Goal: Task Accomplishment & Management: Manage account settings

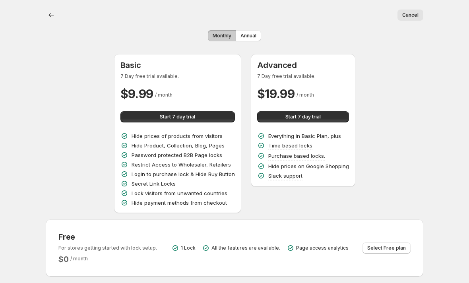
click at [403, 8] on div "Cancel More actions Cancel" at bounding box center [234, 15] width 377 height 30
click at [402, 7] on div "Cancel More actions Cancel" at bounding box center [234, 15] width 377 height 30
click at [407, 20] on button "Cancel" at bounding box center [410, 15] width 26 height 11
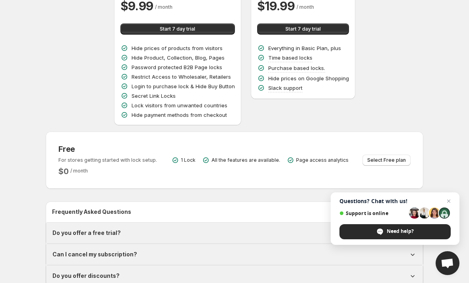
scroll to position [106, 0]
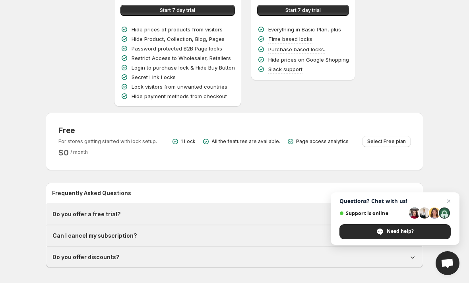
click at [395, 141] on span "Select Free plan" at bounding box center [386, 141] width 39 height 6
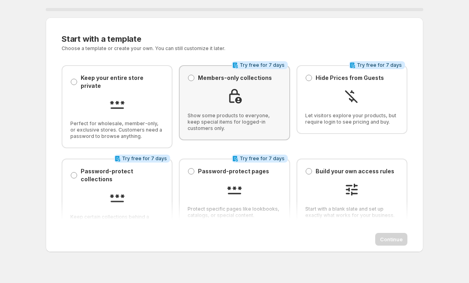
click at [186, 81] on div "Members-only collections Members-only collections Show some products to everyon…" at bounding box center [234, 102] width 111 height 75
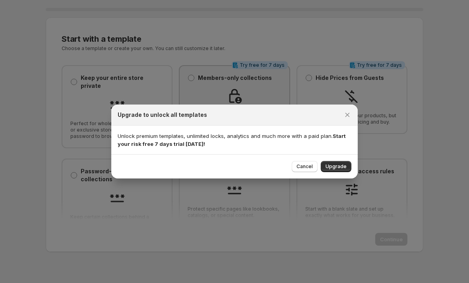
click at [339, 170] on button "Upgrade" at bounding box center [336, 166] width 31 height 11
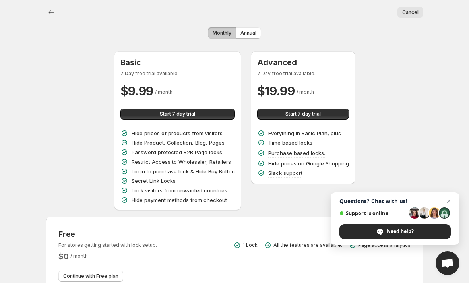
scroll to position [12, 0]
